Goal: Transaction & Acquisition: Register for event/course

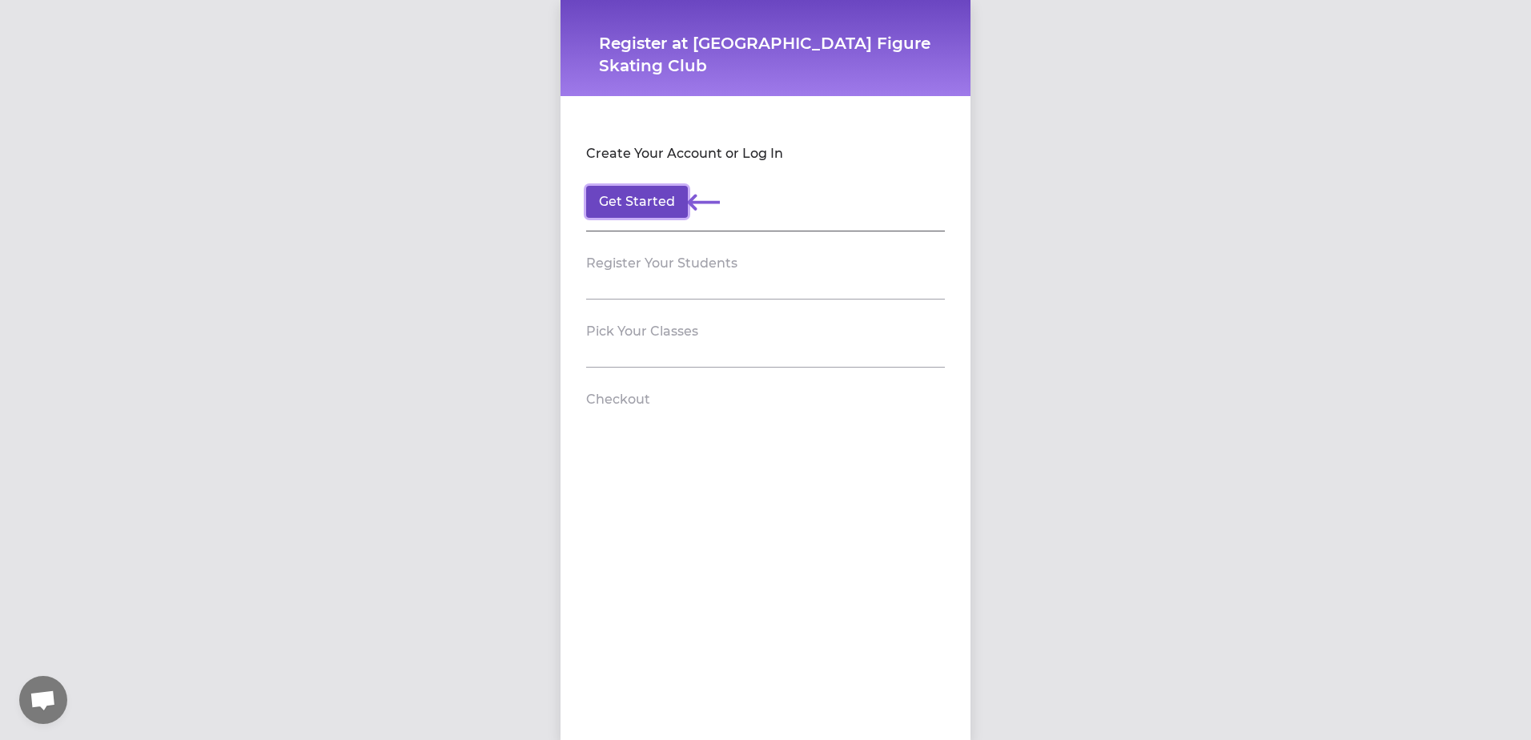
click at [621, 190] on button "Get Started" at bounding box center [637, 202] width 102 height 32
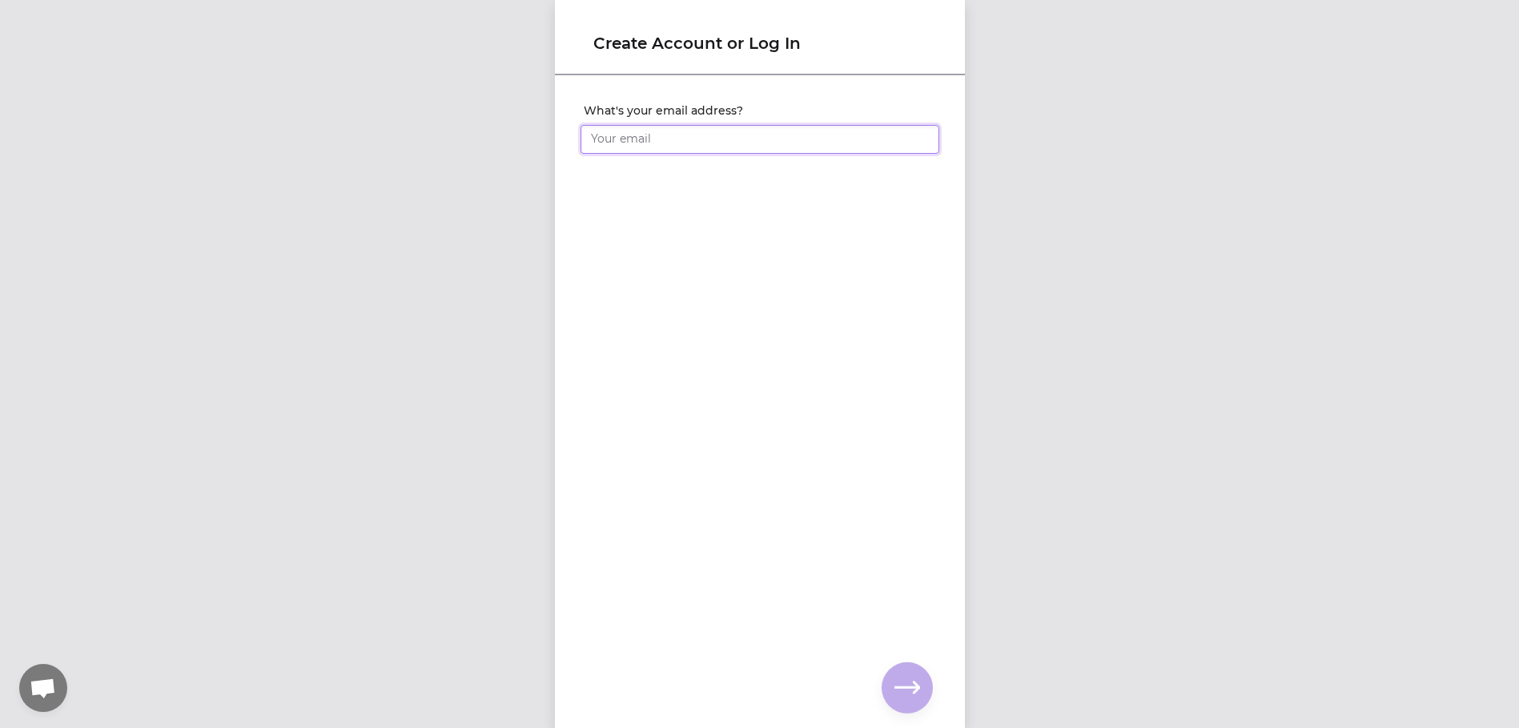
click at [650, 138] on input "What's your email address?" at bounding box center [759, 139] width 359 height 29
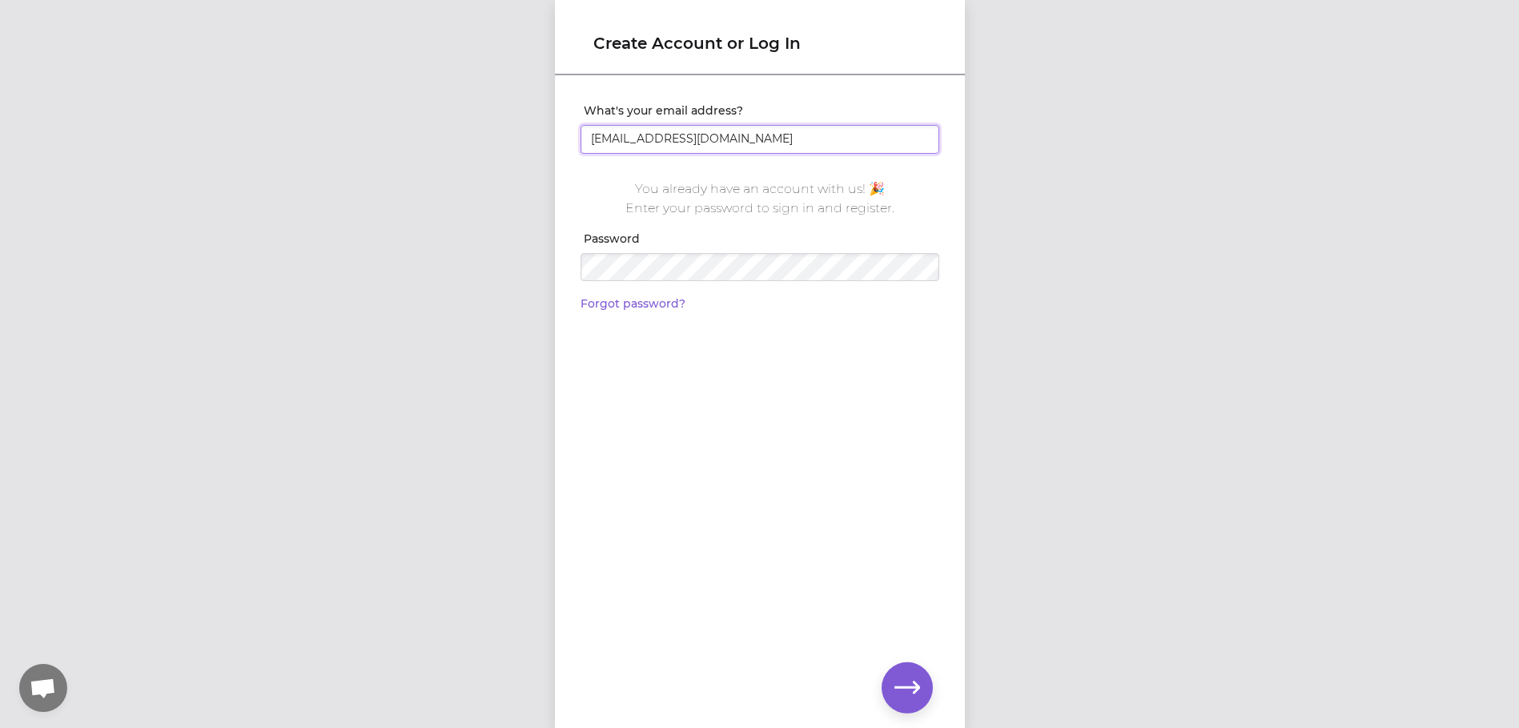
type input "[EMAIL_ADDRESS][DOMAIN_NAME]"
click input "submit" at bounding box center [0, 0] width 0 height 0
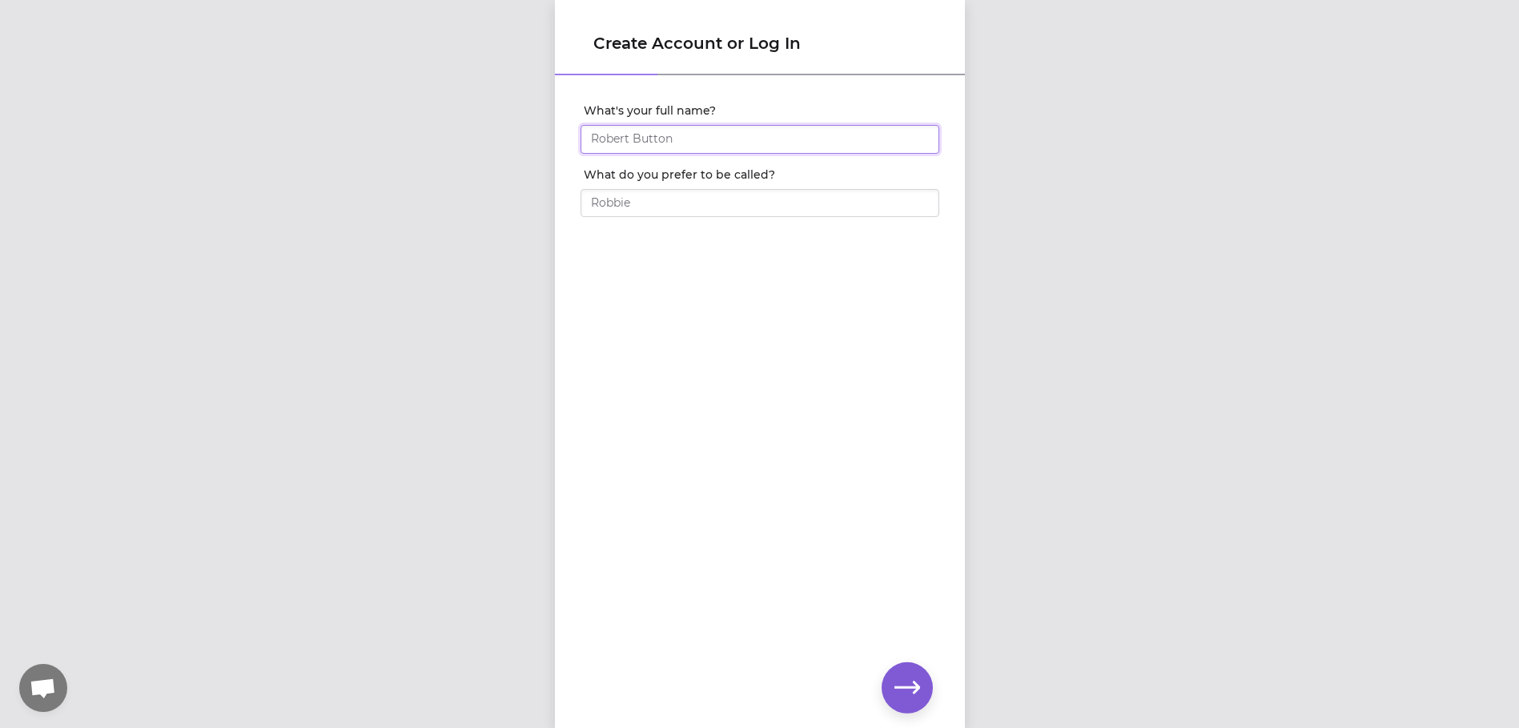
click at [701, 140] on input "What's your full name?" at bounding box center [759, 139] width 359 height 29
type input "Gerrod Majeski"
type input "Gerrod"
click input "submit" at bounding box center [0, 0] width 0 height 0
click at [701, 140] on input "What's your phone number?" at bounding box center [759, 139] width 359 height 29
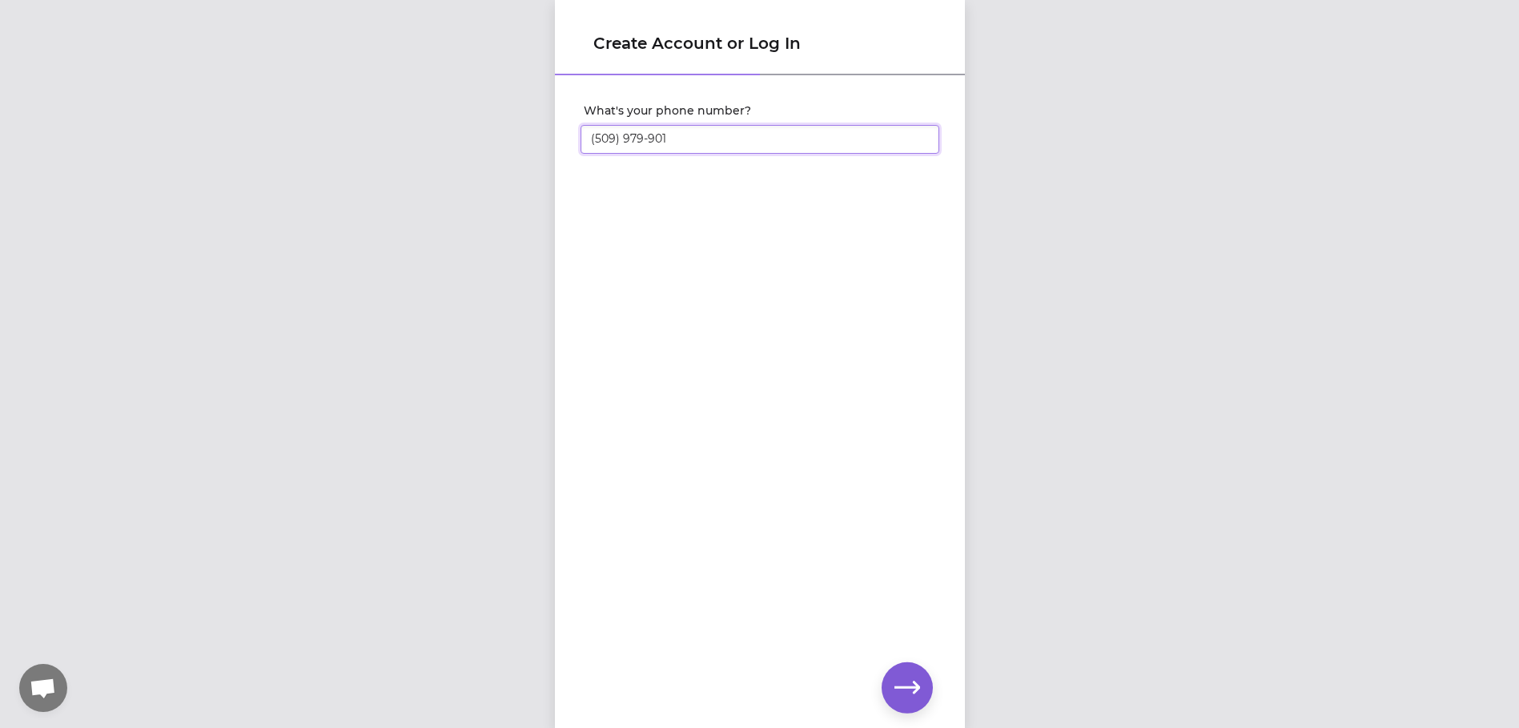
type input "(509) 979-9013"
click input "submit" at bounding box center [0, 0] width 0 height 0
click at [746, 38] on h1 "Create Account or Log In" at bounding box center [759, 43] width 333 height 22
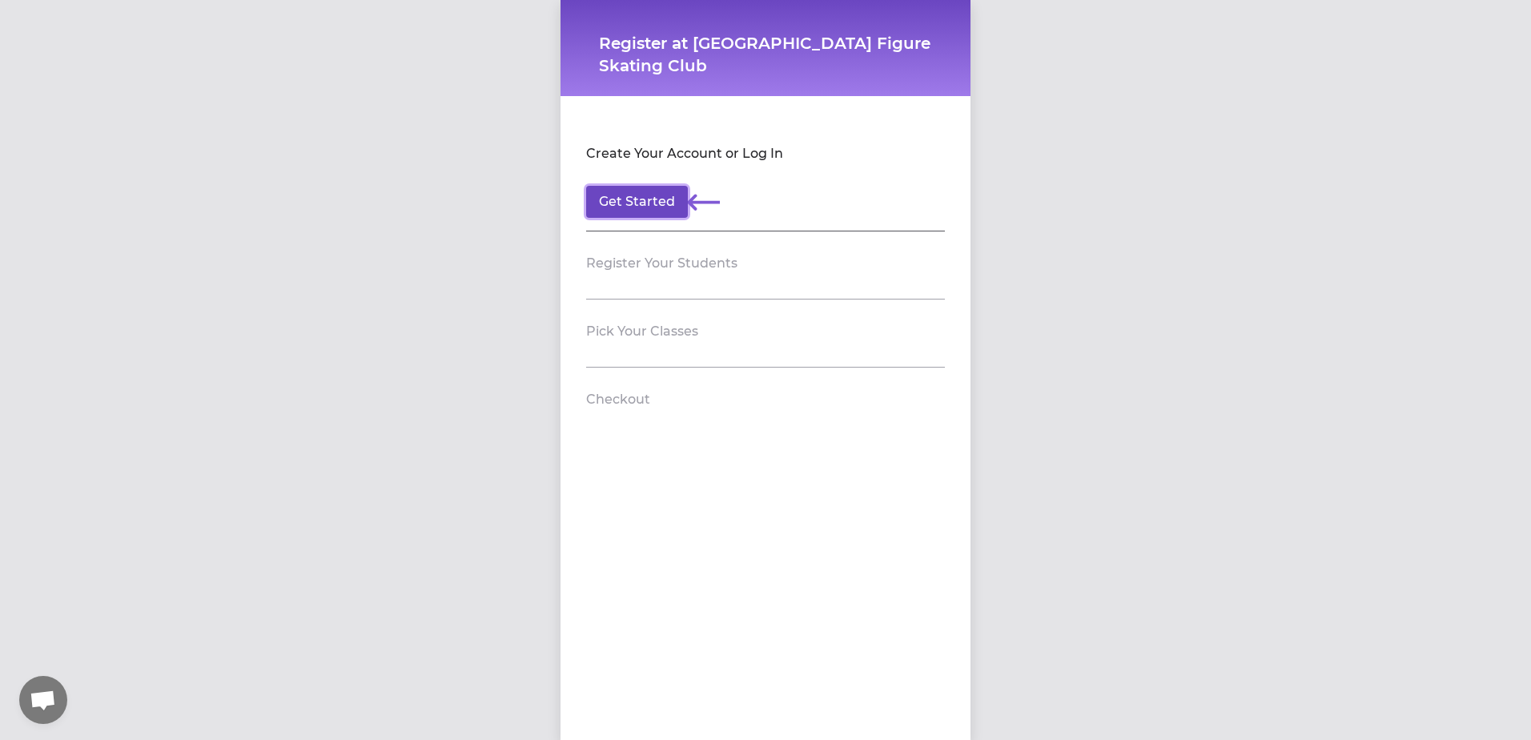
click at [626, 199] on button "Get Started" at bounding box center [637, 202] width 102 height 32
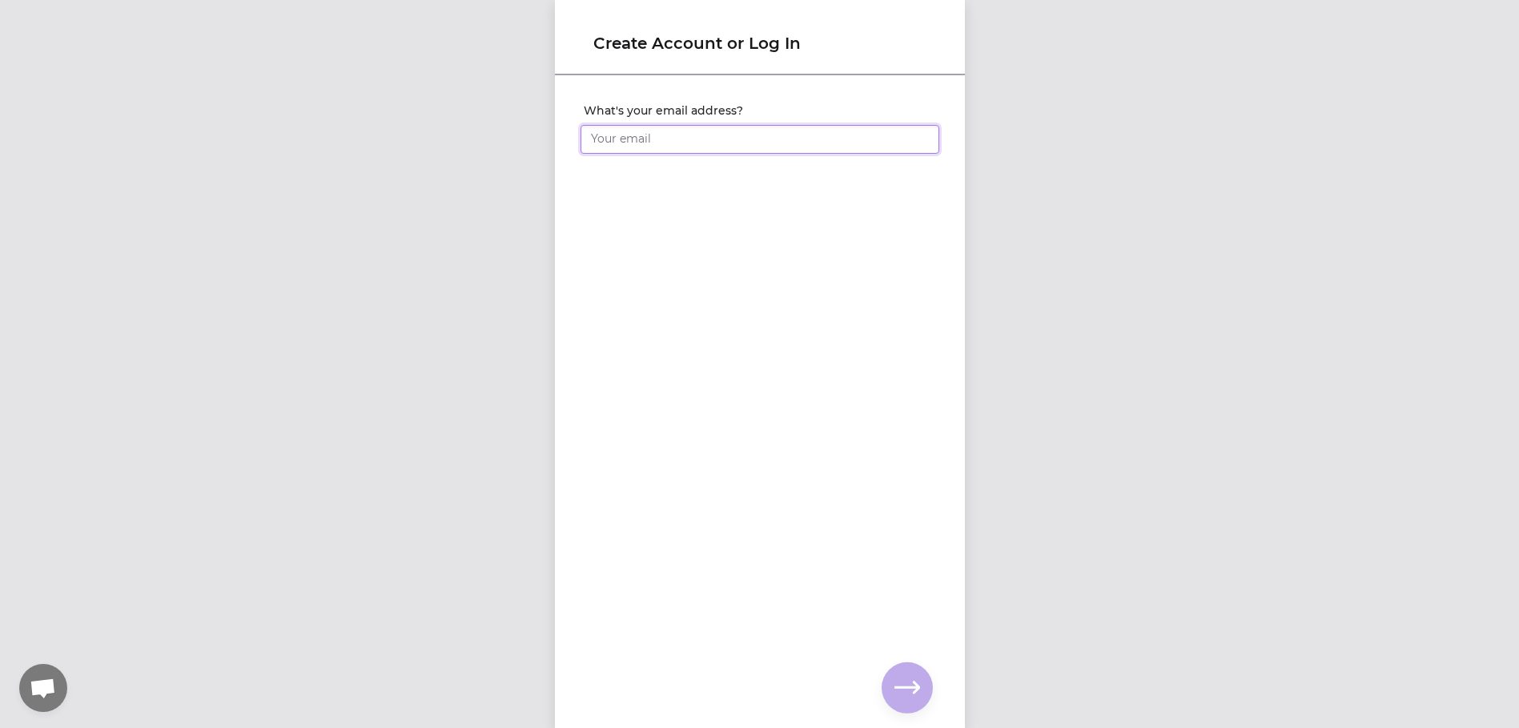
click at [664, 133] on input "What's your email address?" at bounding box center [759, 139] width 359 height 29
type input "[EMAIL_ADDRESS][DOMAIN_NAME]"
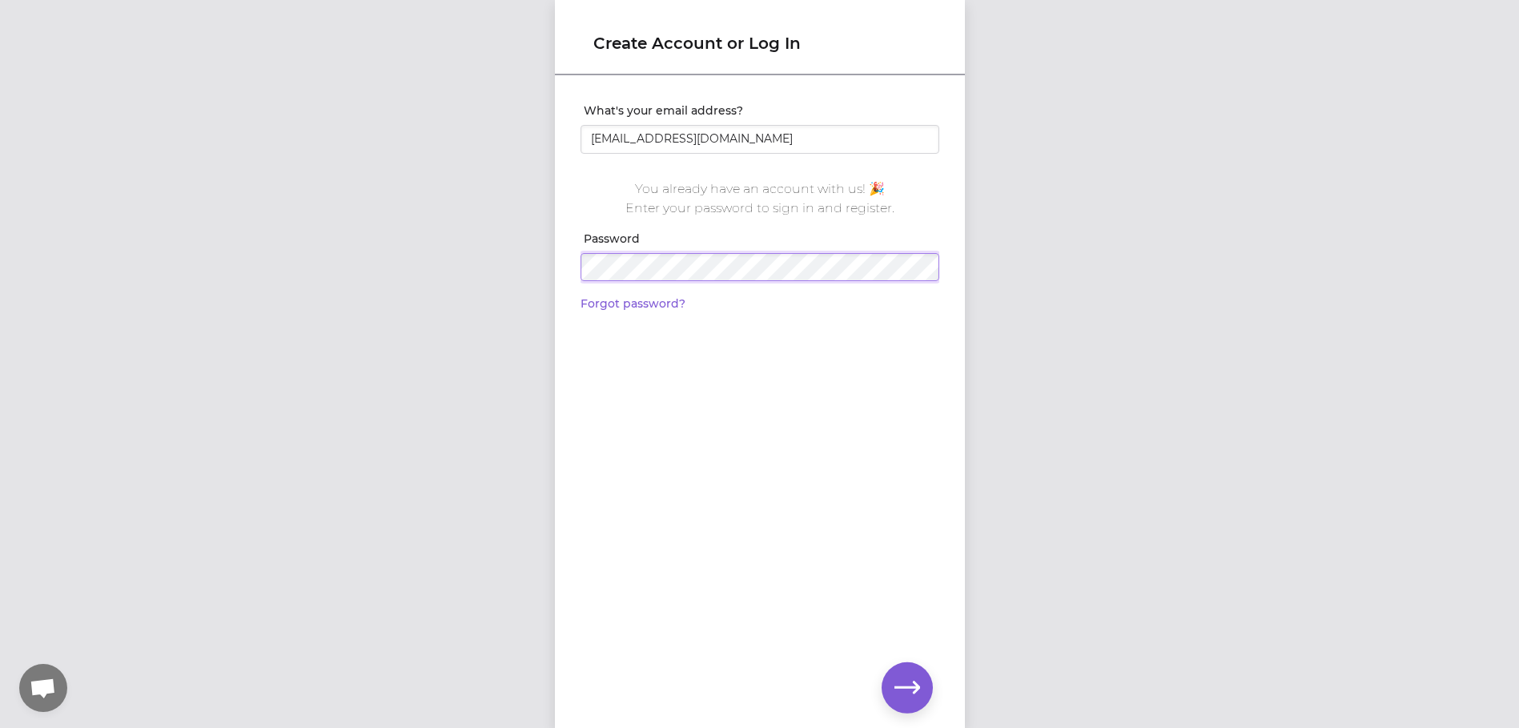
click input "submit" at bounding box center [0, 0] width 0 height 0
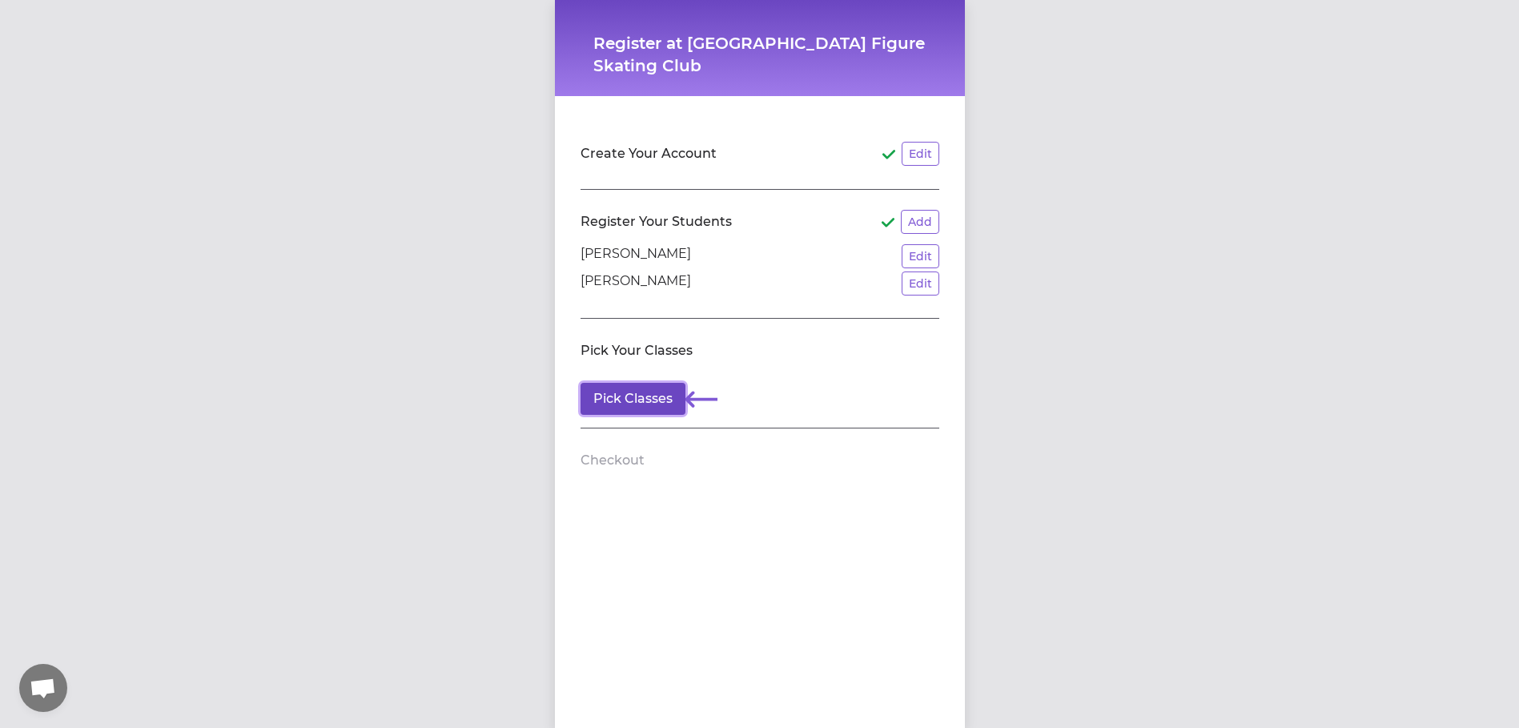
click at [623, 401] on button "Pick Classes" at bounding box center [632, 399] width 105 height 32
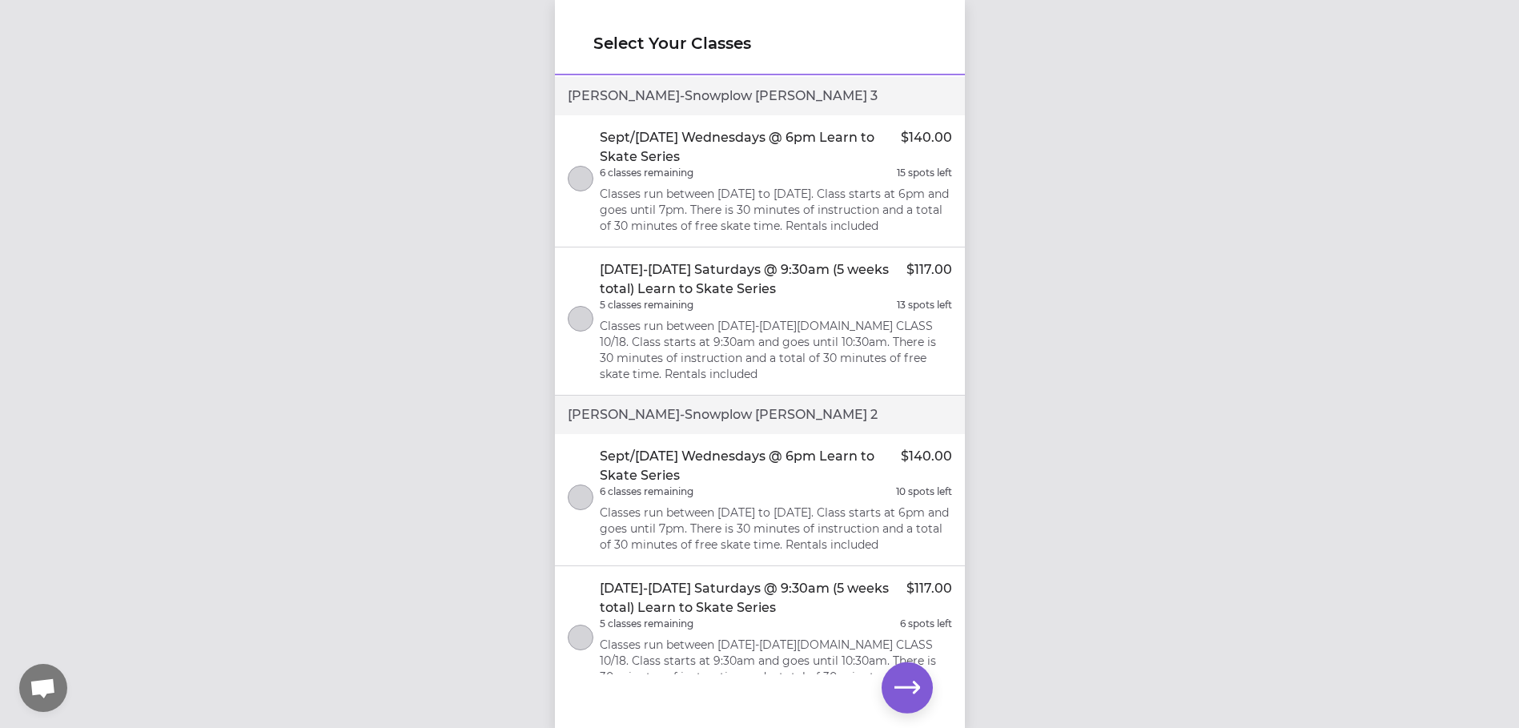
click at [756, 173] on div "6 classes remaining 15 spots left" at bounding box center [776, 172] width 352 height 13
click at [757, 520] on div "Sept/[DATE] Wednesdays @ 6pm Learn to Skate Series $140.00 6 classes remaining …" at bounding box center [776, 500] width 352 height 106
click at [914, 694] on icon "button" at bounding box center [907, 688] width 26 height 26
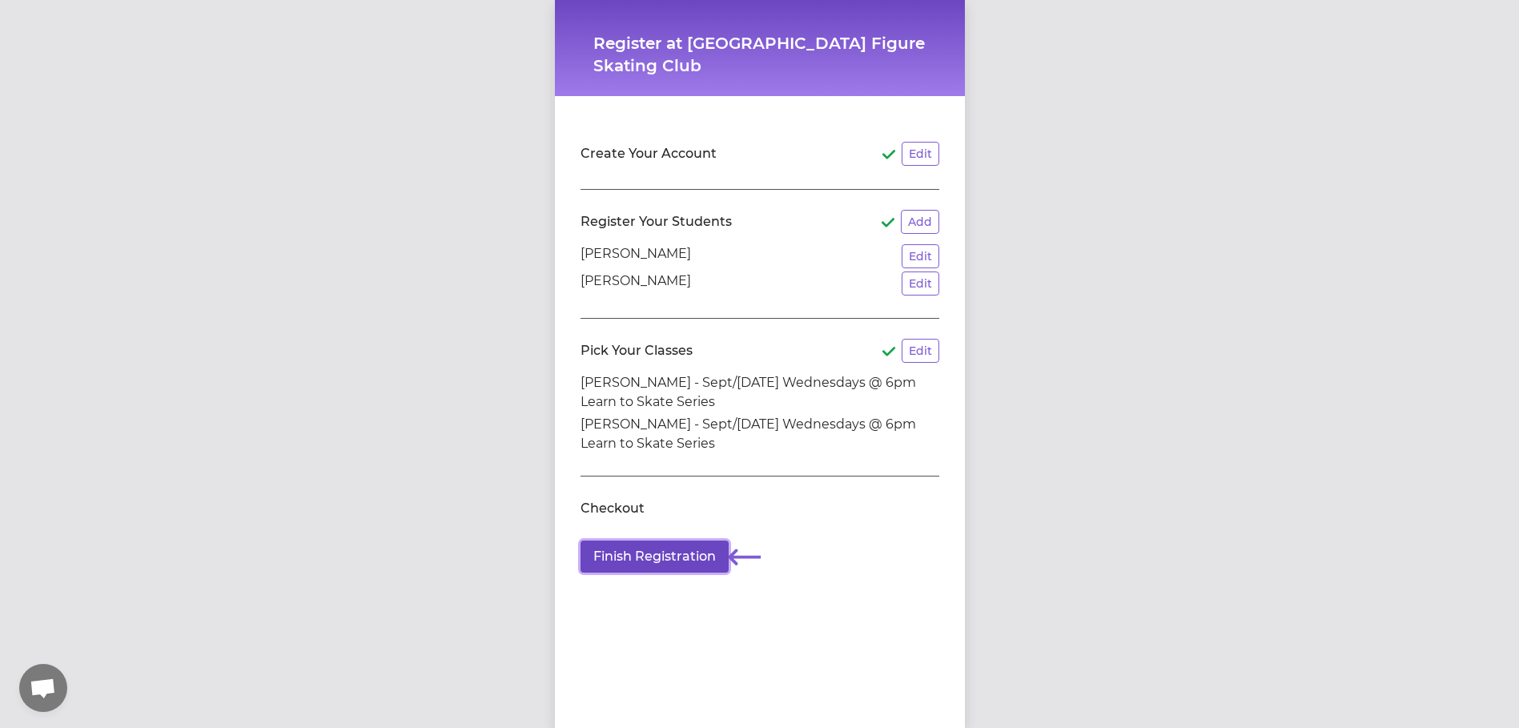
click at [640, 556] on button "Finish Registration" at bounding box center [654, 556] width 148 height 32
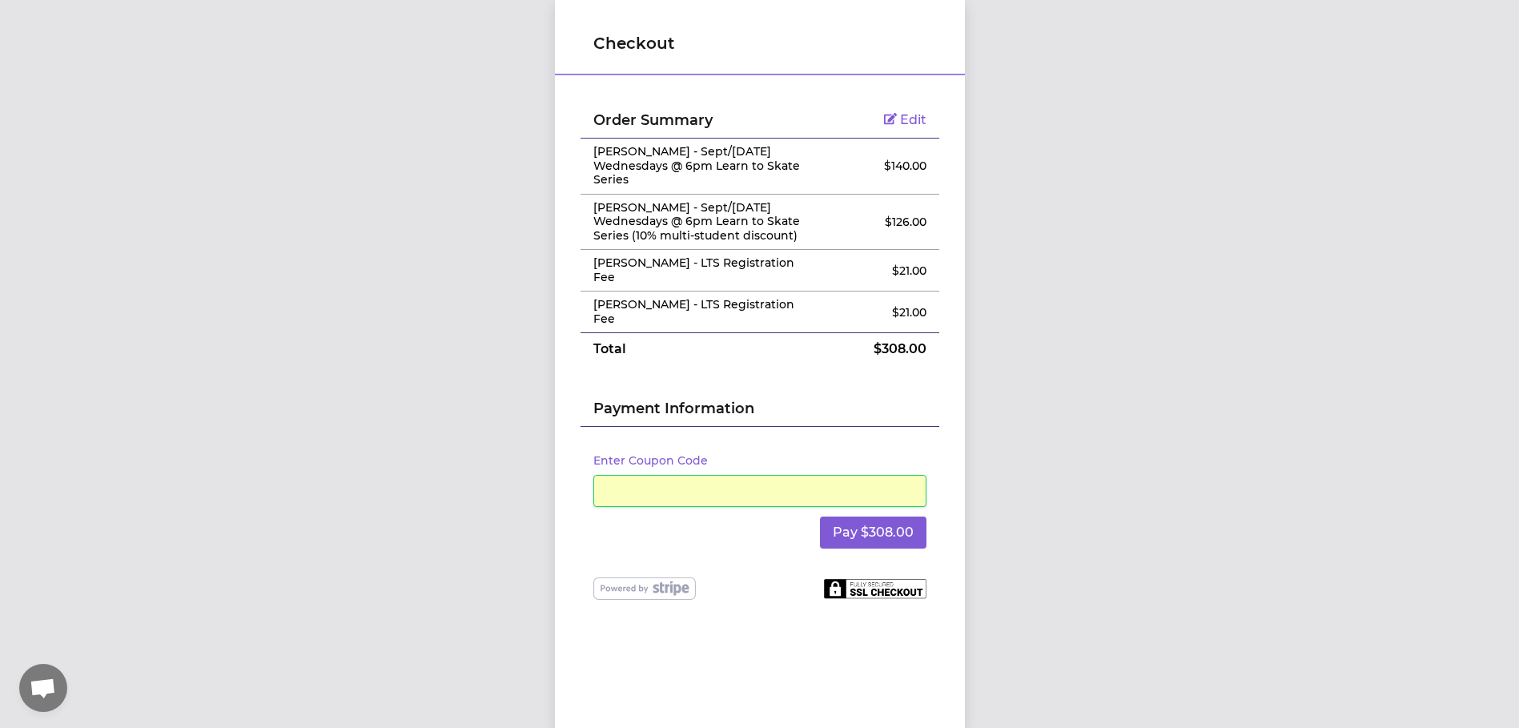
drag, startPoint x: 1165, startPoint y: 428, endPoint x: 1149, endPoint y: 437, distance: 18.3
click at [1165, 427] on div "Checkout Order Summary Edit [PERSON_NAME] - Sept/[DATE] Wednesdays @ 6pm Learn …" at bounding box center [759, 364] width 1519 height 728
click at [875, 516] on button "Pay $308.00" at bounding box center [873, 532] width 106 height 32
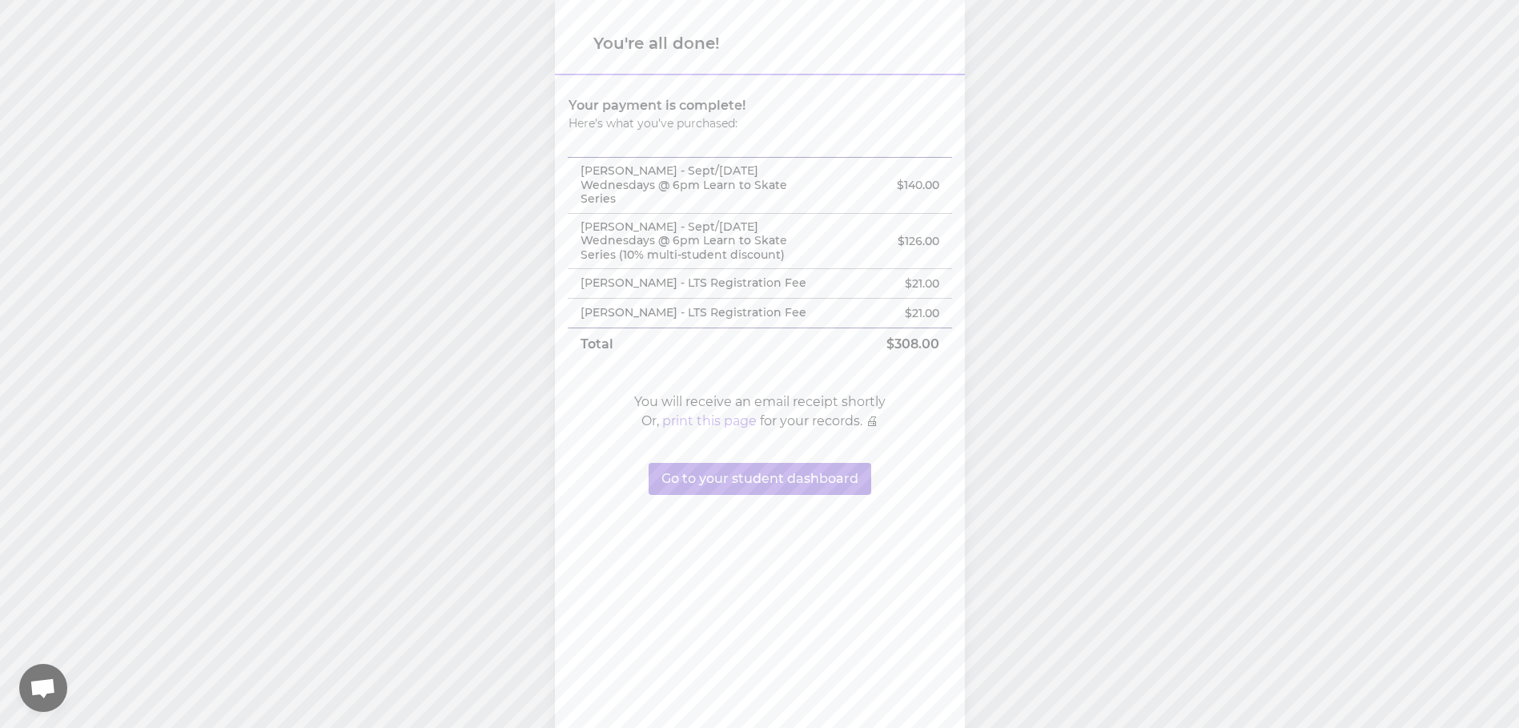
click at [1258, 309] on div "You're all done! Your payment is complete! Here's what you've purchased: [PERSO…" at bounding box center [759, 364] width 1519 height 728
click at [764, 485] on button "Go to your student dashboard" at bounding box center [759, 479] width 223 height 32
